Goal: Transaction & Acquisition: Book appointment/travel/reservation

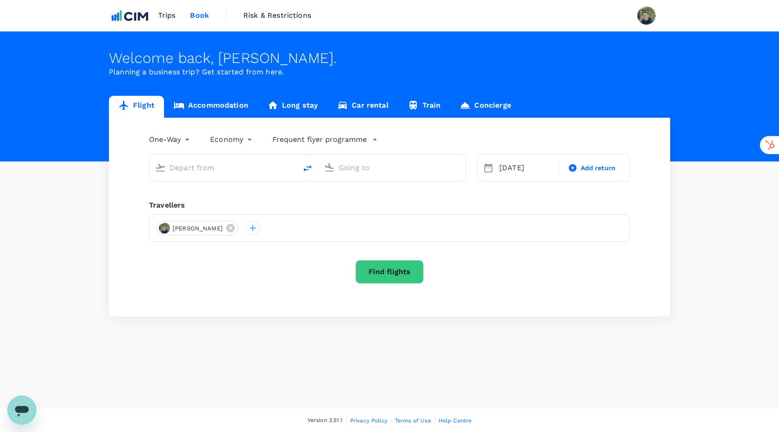
type input "Denver Intl (DEN)"
type input "[PERSON_NAME] [PERSON_NAME] Intl (CLT)"
type input "Denver Intl (DEN)"
type input "[PERSON_NAME] [PERSON_NAME] Intl (CLT)"
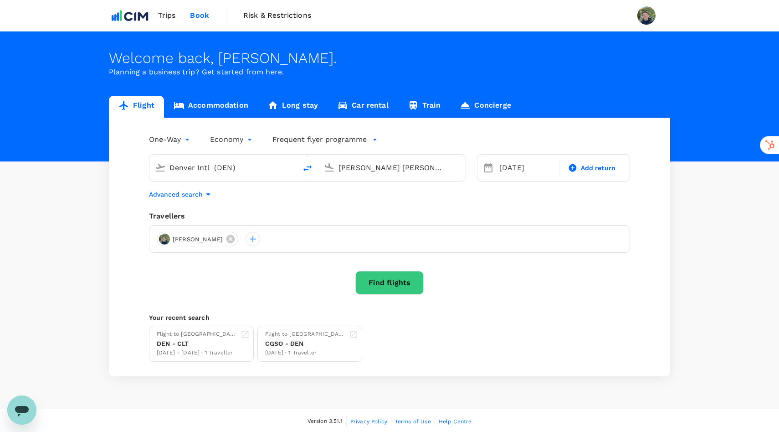
click at [162, 12] on span "Trips" at bounding box center [167, 15] width 18 height 11
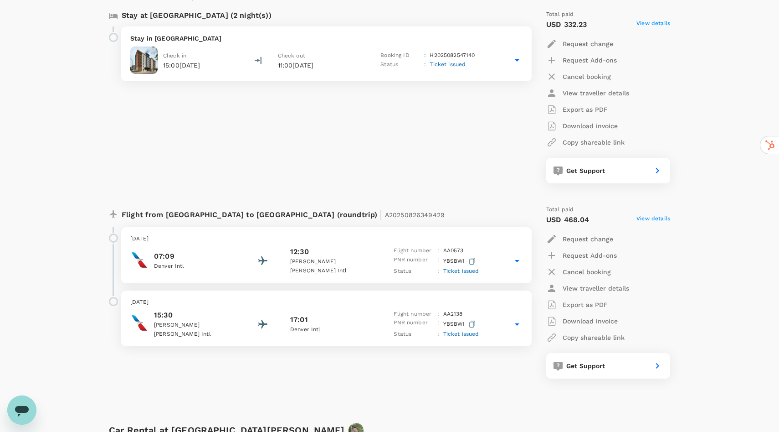
scroll to position [174, 0]
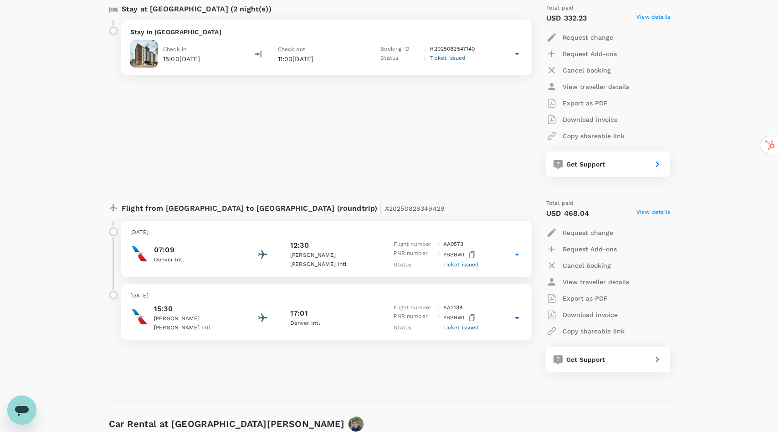
click at [314, 251] on div "12:30" at bounding box center [331, 245] width 82 height 11
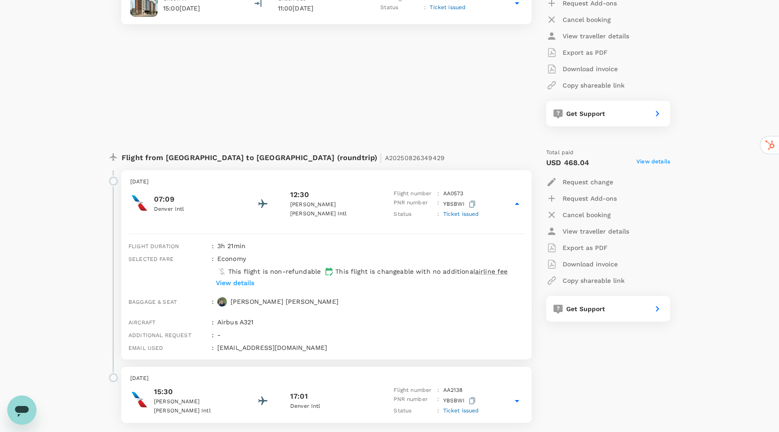
scroll to position [227, 0]
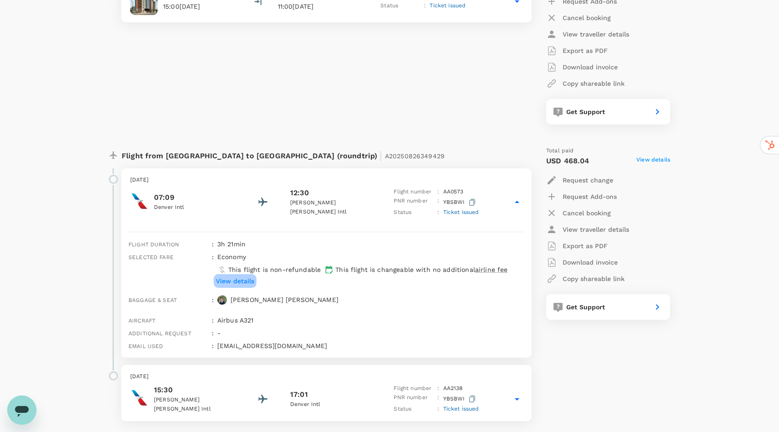
click at [250, 279] on p "View details" at bounding box center [235, 280] width 38 height 9
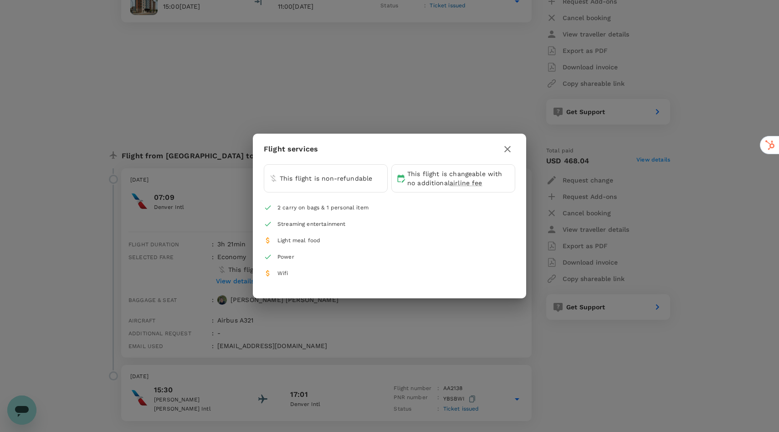
click at [506, 149] on icon "button" at bounding box center [507, 149] width 11 height 11
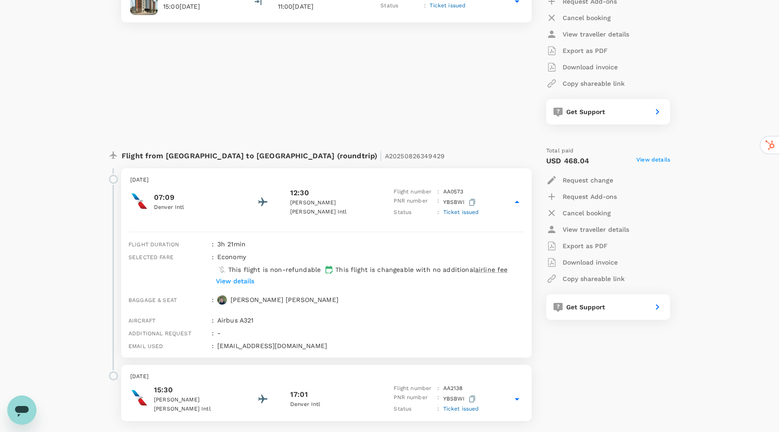
click at [515, 201] on icon at bounding box center [517, 201] width 11 height 11
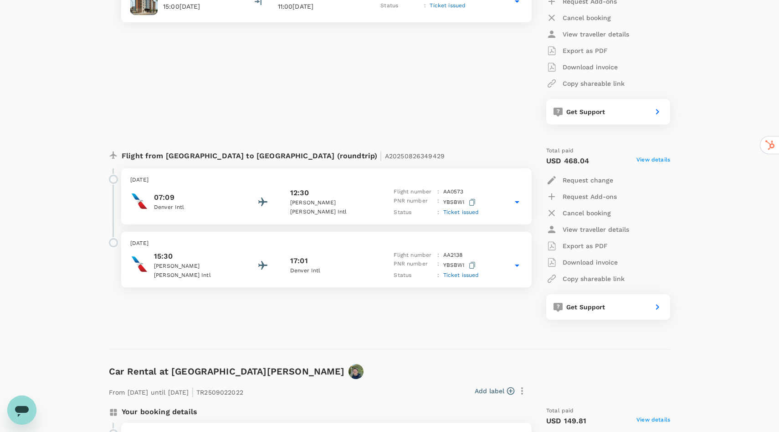
click at [515, 201] on icon at bounding box center [517, 201] width 11 height 11
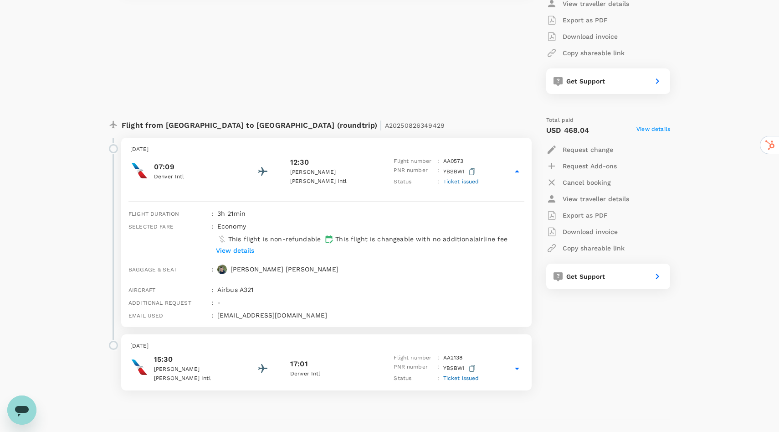
scroll to position [256, 0]
click at [598, 201] on p "View traveller details" at bounding box center [596, 199] width 67 height 9
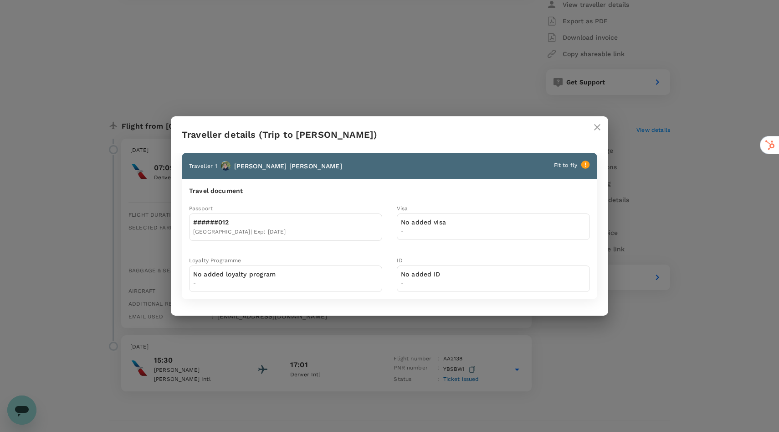
click at [597, 127] on icon "close" at bounding box center [597, 127] width 6 height 6
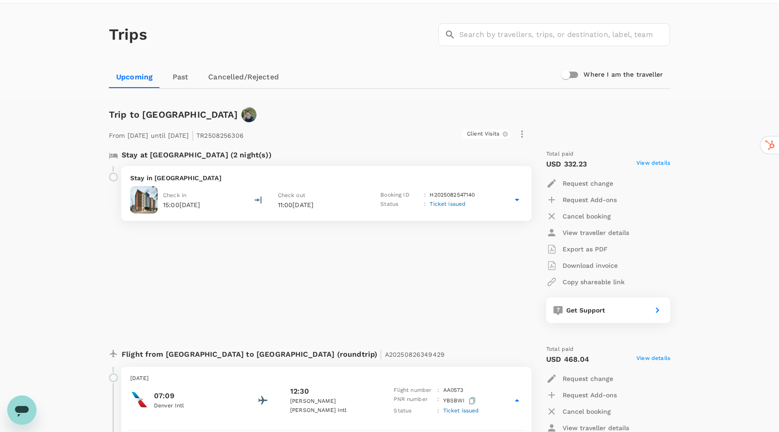
scroll to position [0, 0]
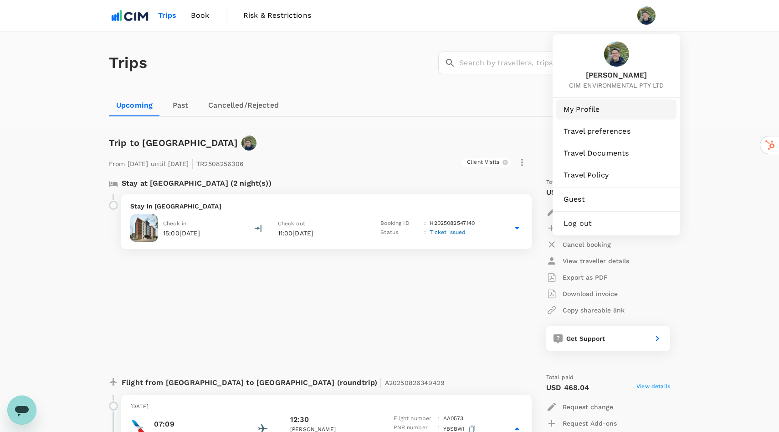
click at [587, 111] on span "My Profile" at bounding box center [617, 109] width 106 height 11
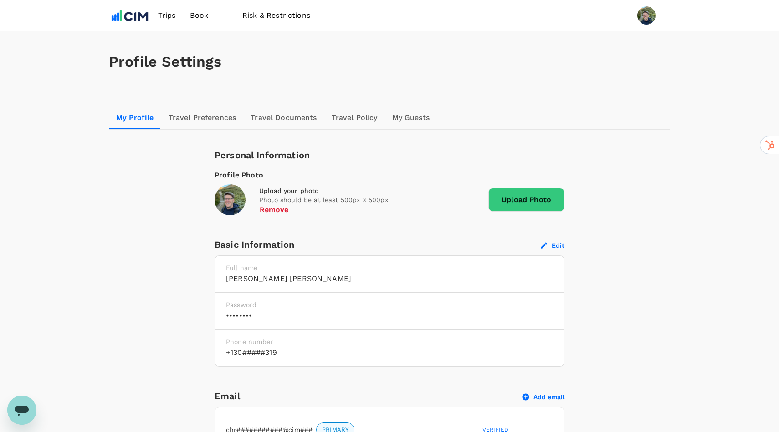
click at [204, 116] on link "Travel Preferences" at bounding box center [202, 118] width 82 height 22
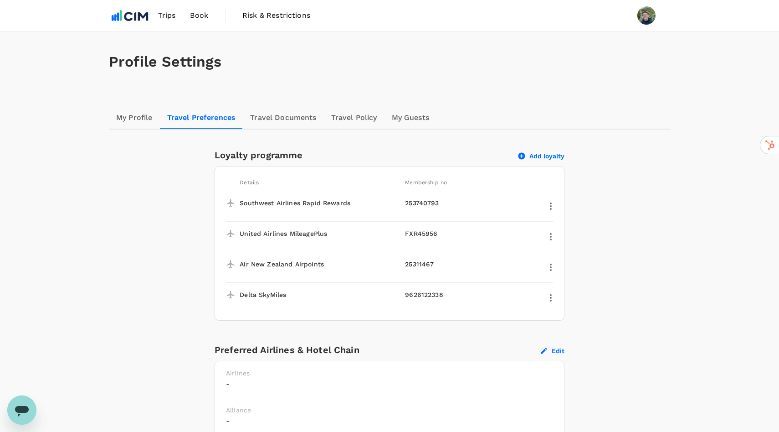
click at [170, 13] on span "Trips" at bounding box center [167, 15] width 18 height 11
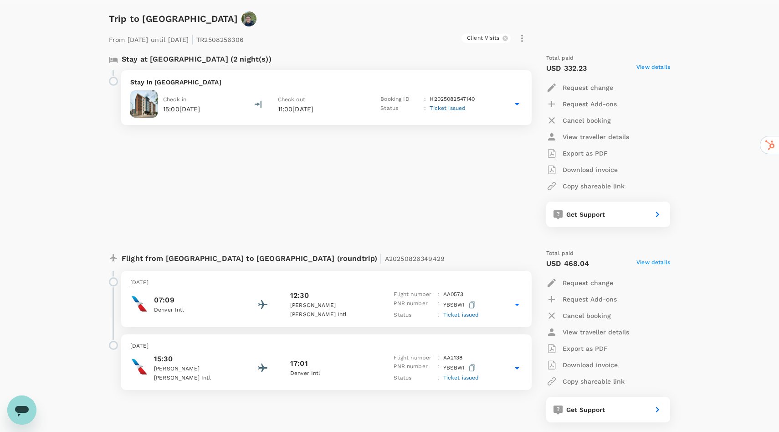
scroll to position [138, 0]
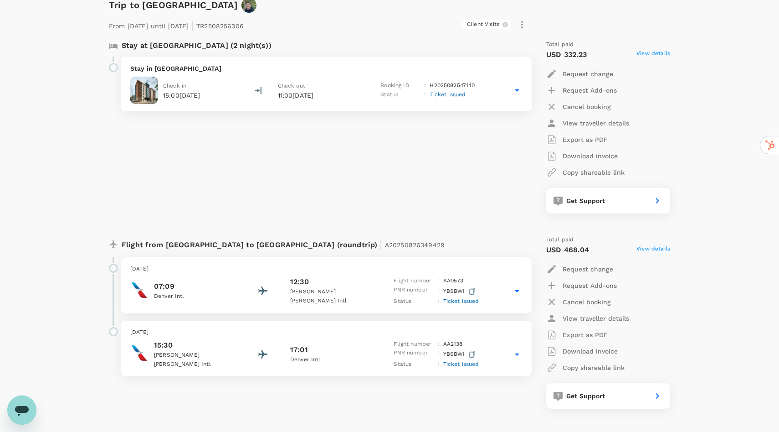
click at [362, 282] on div "12:30" at bounding box center [331, 281] width 82 height 11
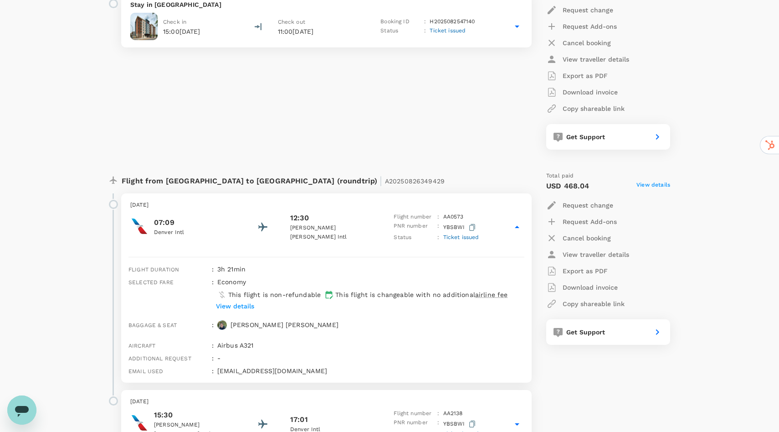
scroll to position [204, 0]
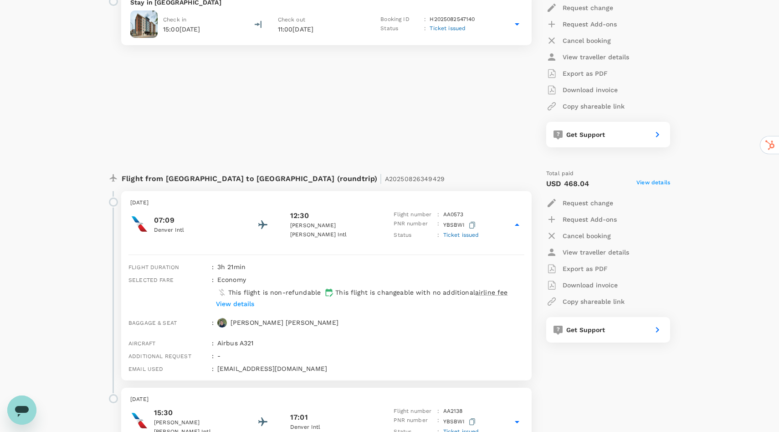
click at [461, 235] on span "Ticket issued" at bounding box center [461, 235] width 36 height 6
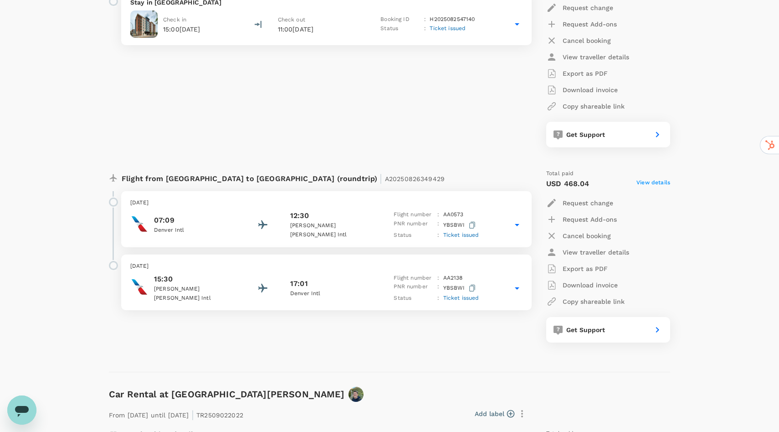
click at [461, 235] on span "Ticket issued" at bounding box center [461, 235] width 36 height 6
